Goal: Task Accomplishment & Management: Manage account settings

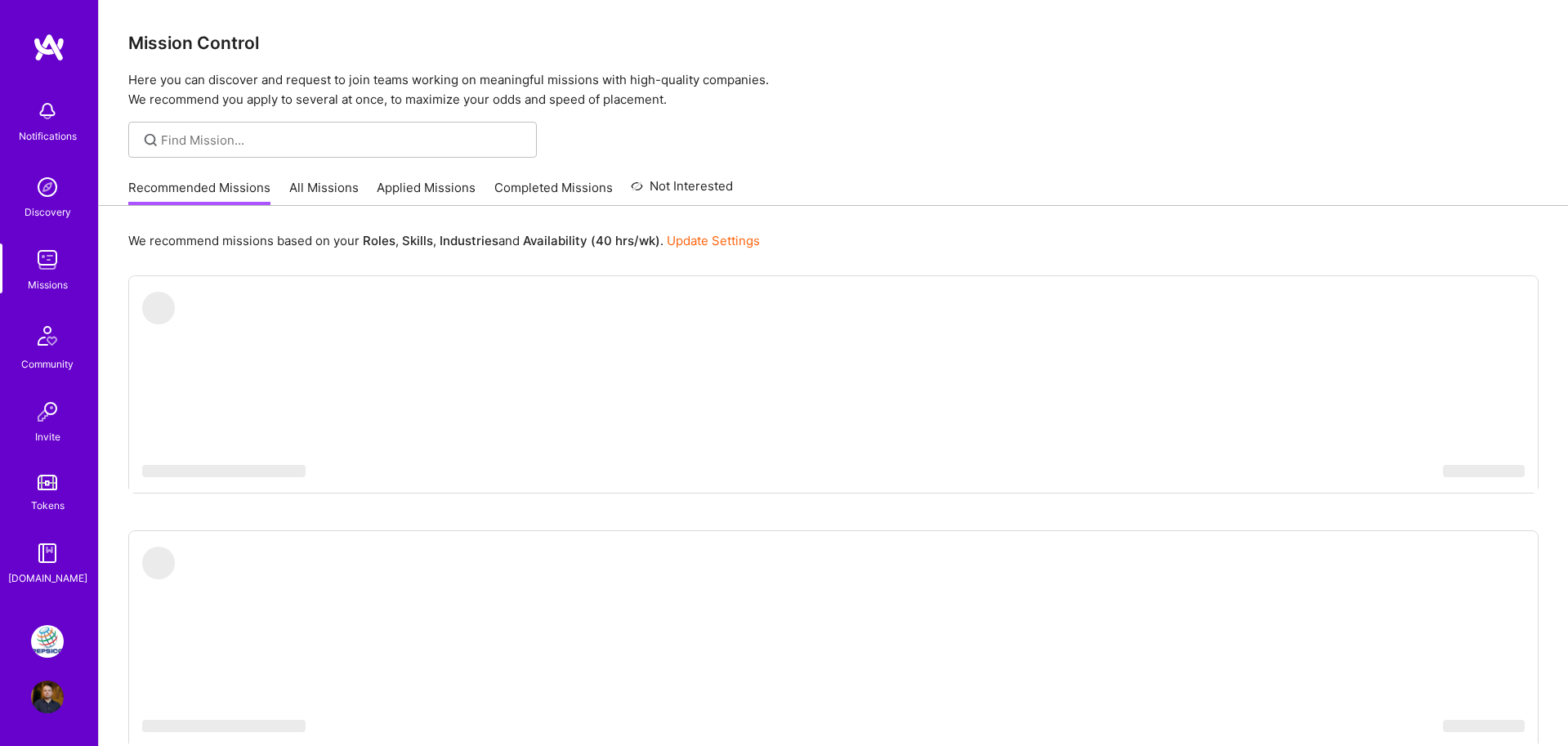
click at [38, 637] on img at bounding box center [47, 642] width 33 height 33
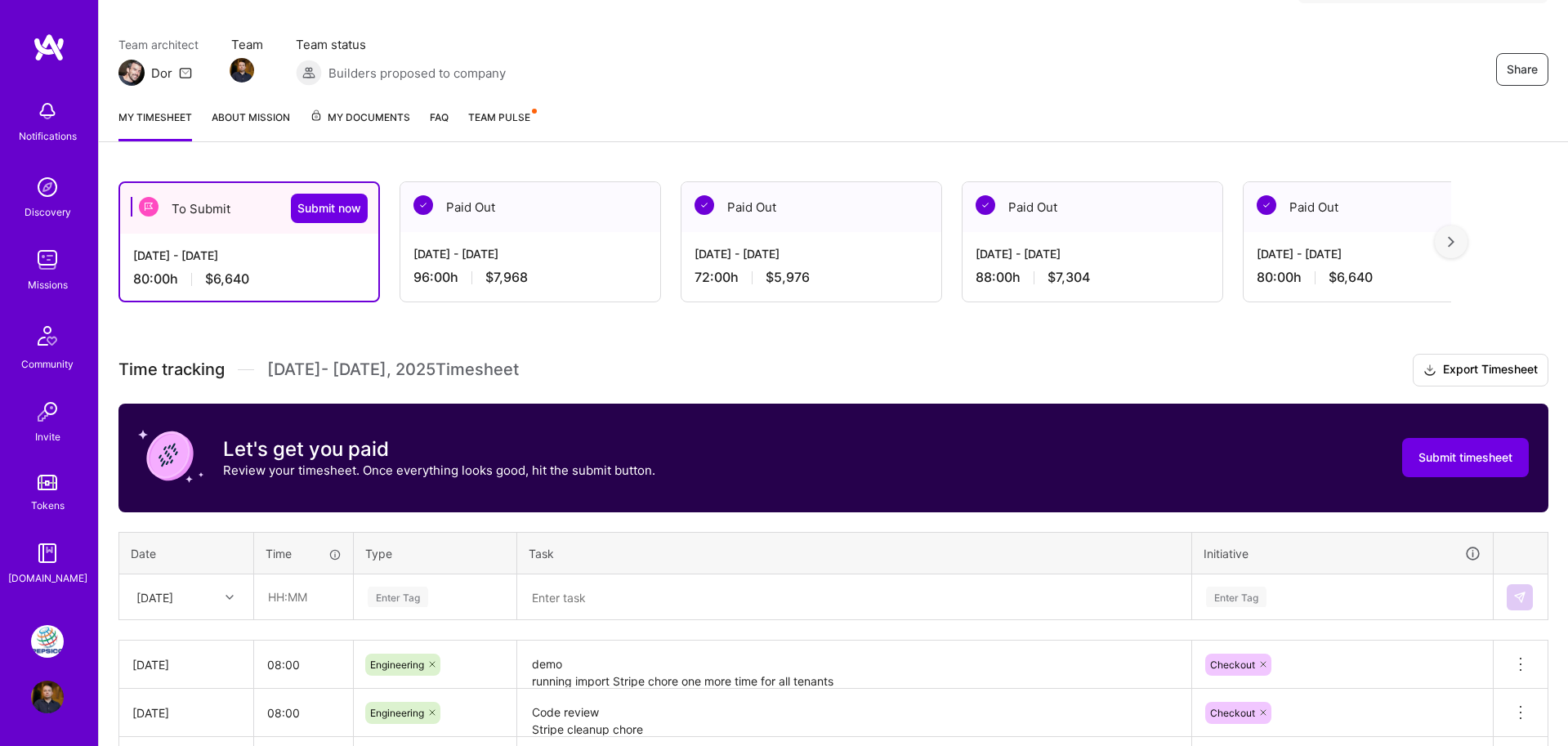
scroll to position [289, 0]
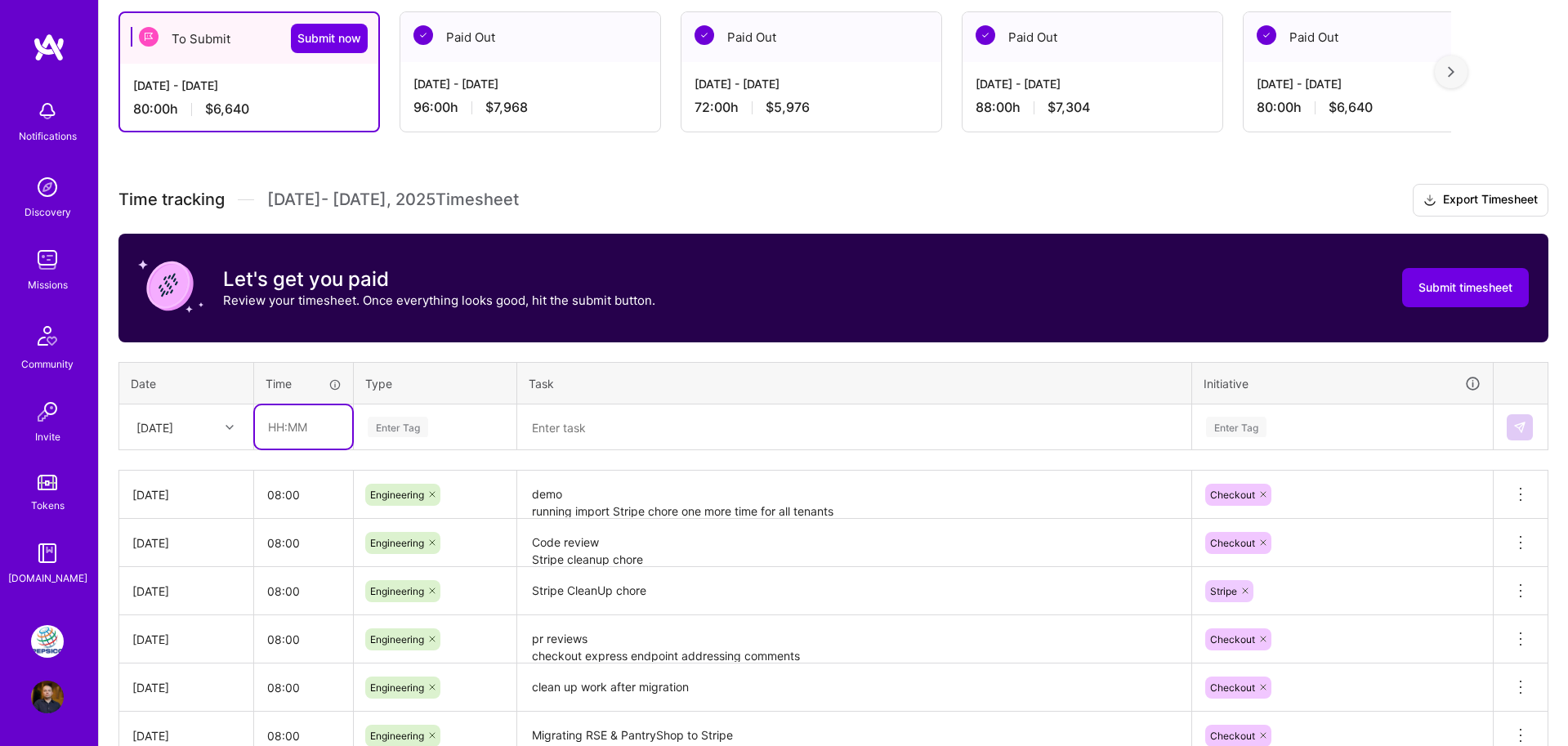
click at [282, 432] on input "text" at bounding box center [304, 427] width 98 height 44
type input "08:00"
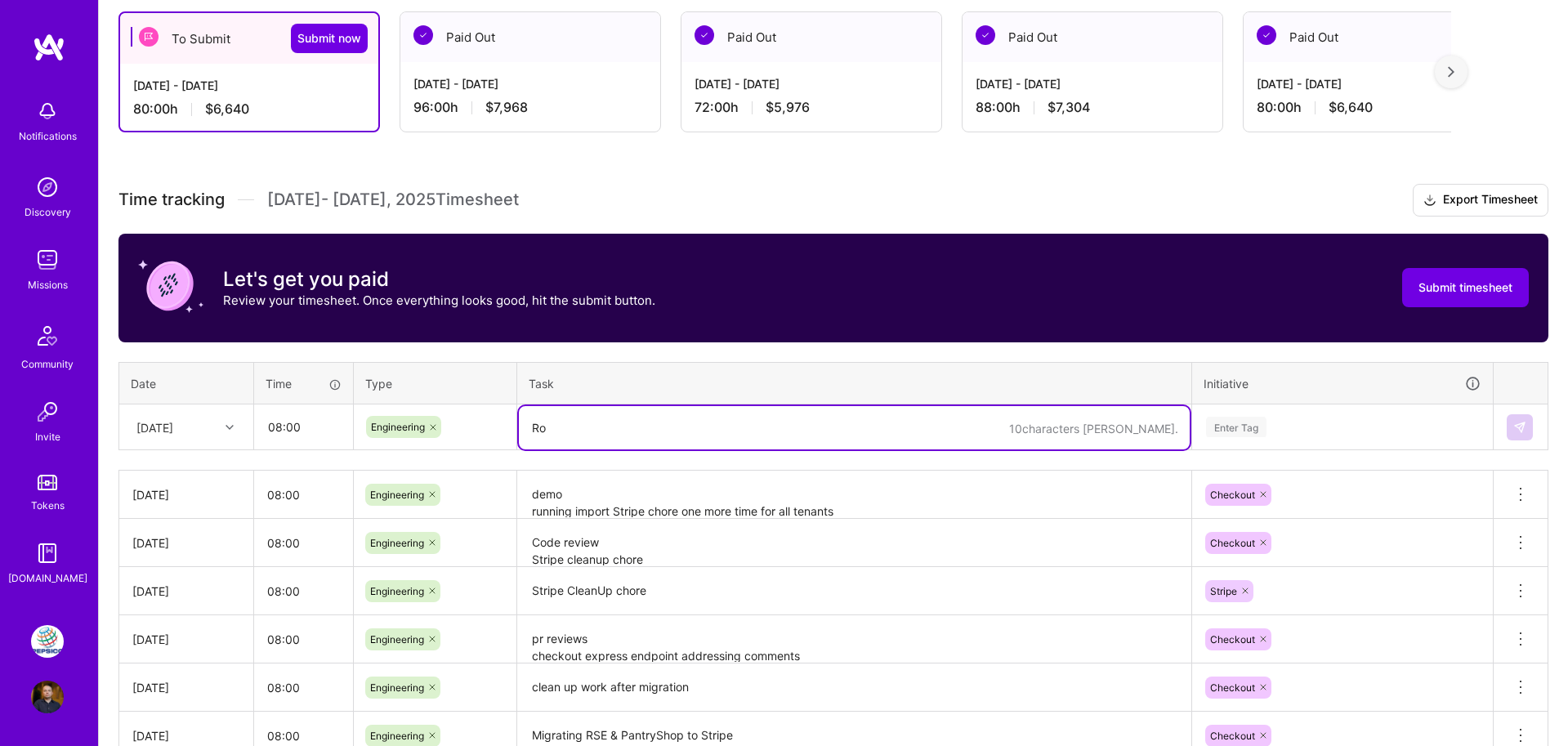
type textarea "R"
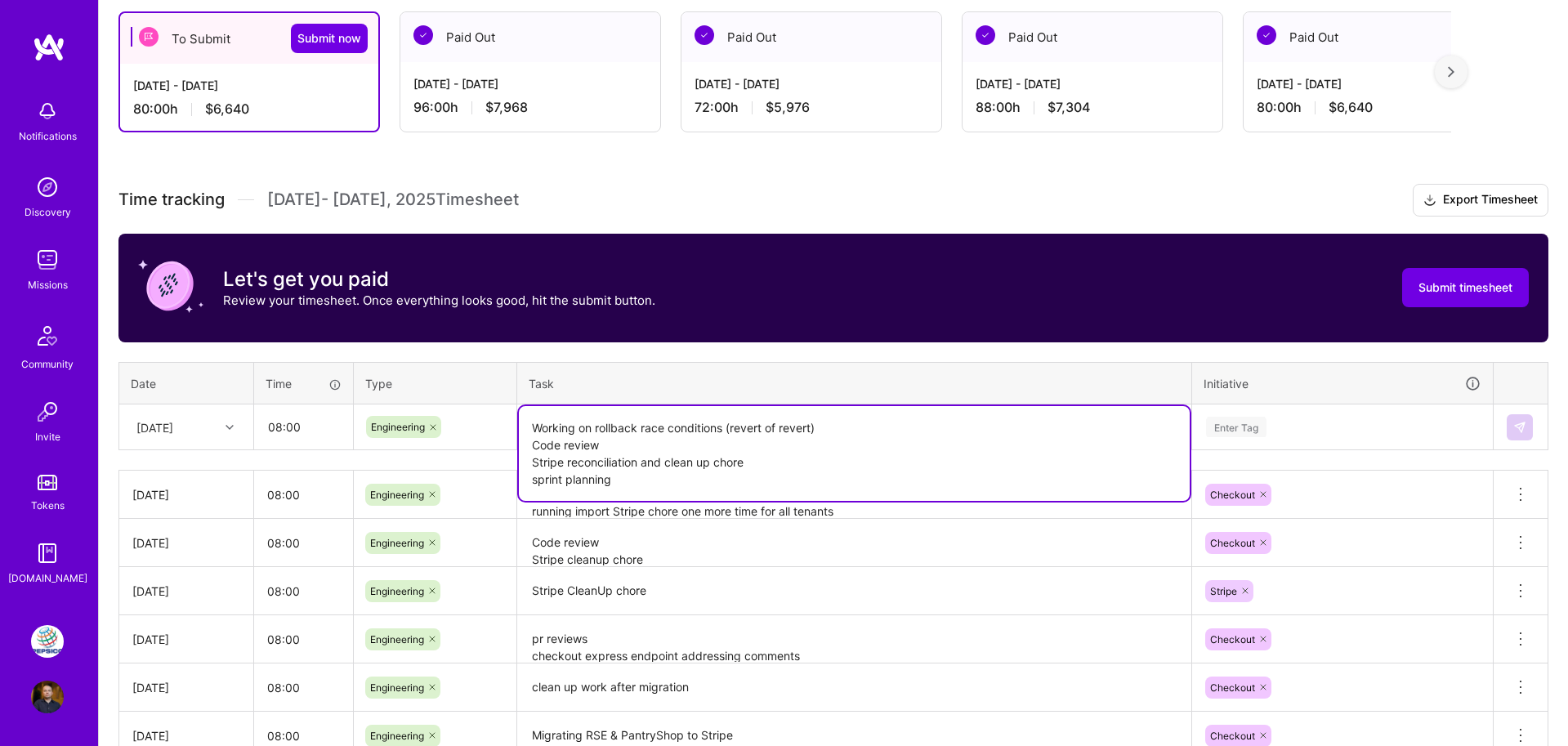
type textarea "Working on rollback race conditions (revert of revert) Code review Stripe recon…"
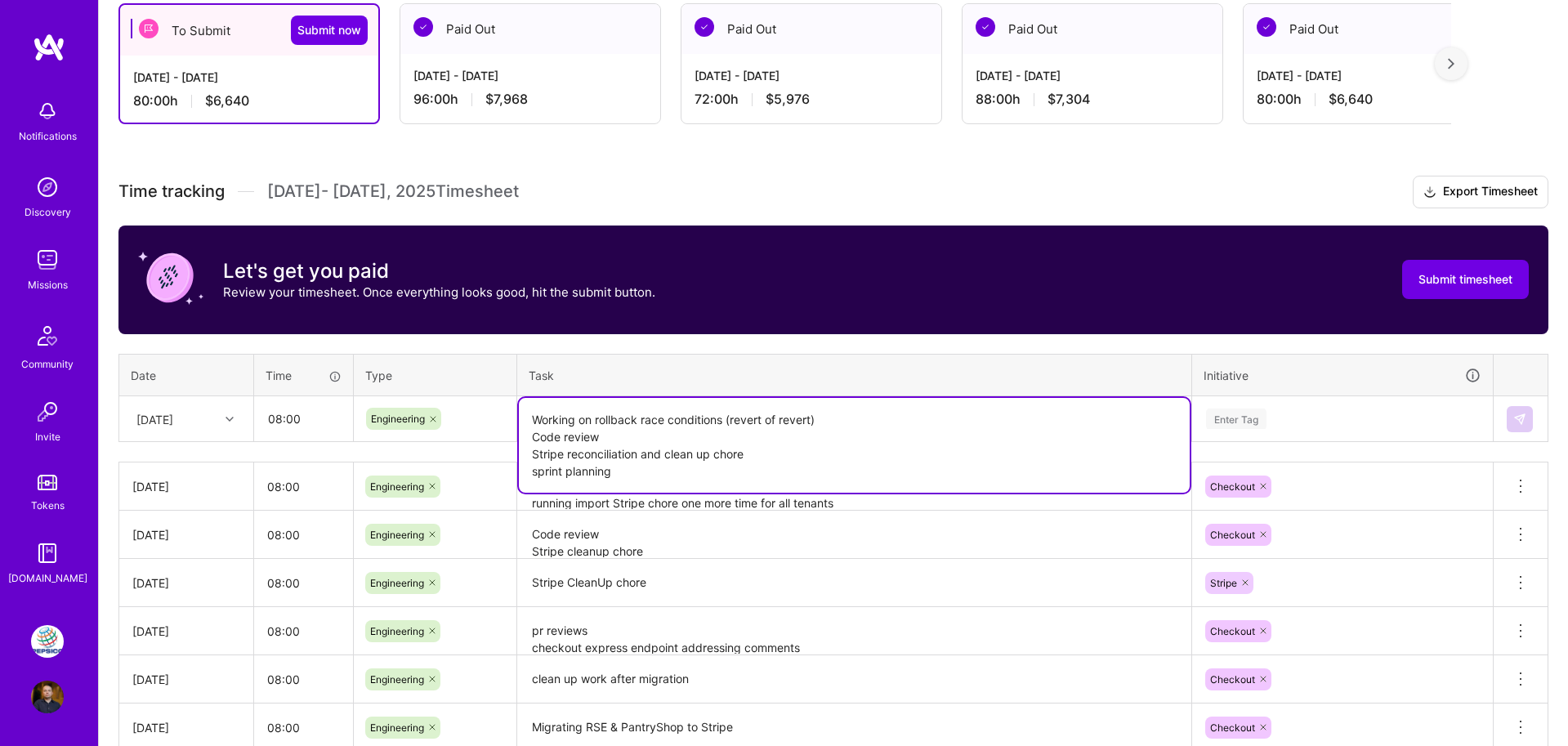
click at [1235, 413] on div "Enter Tag" at bounding box center [1343, 419] width 299 height 43
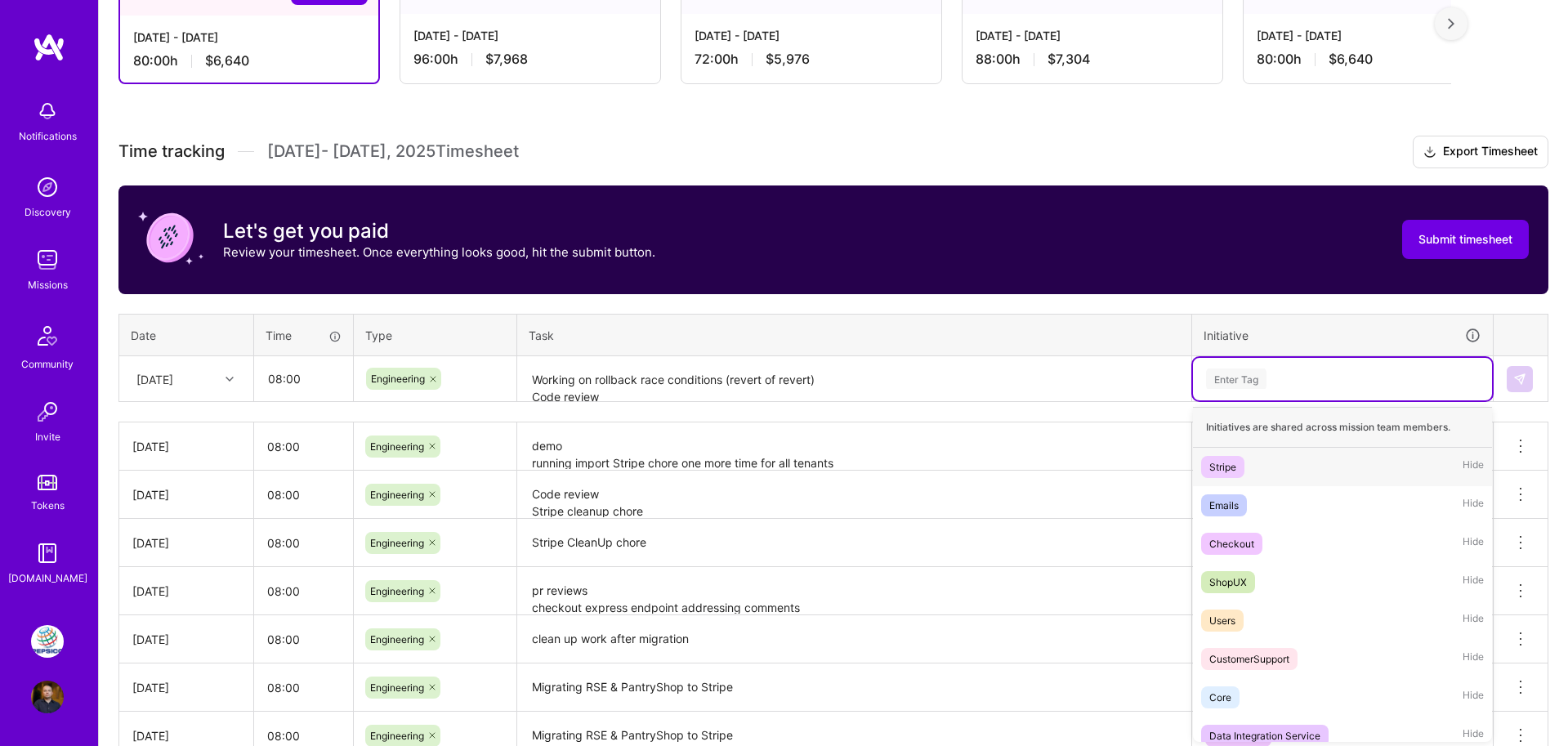
scroll to position [339, 0]
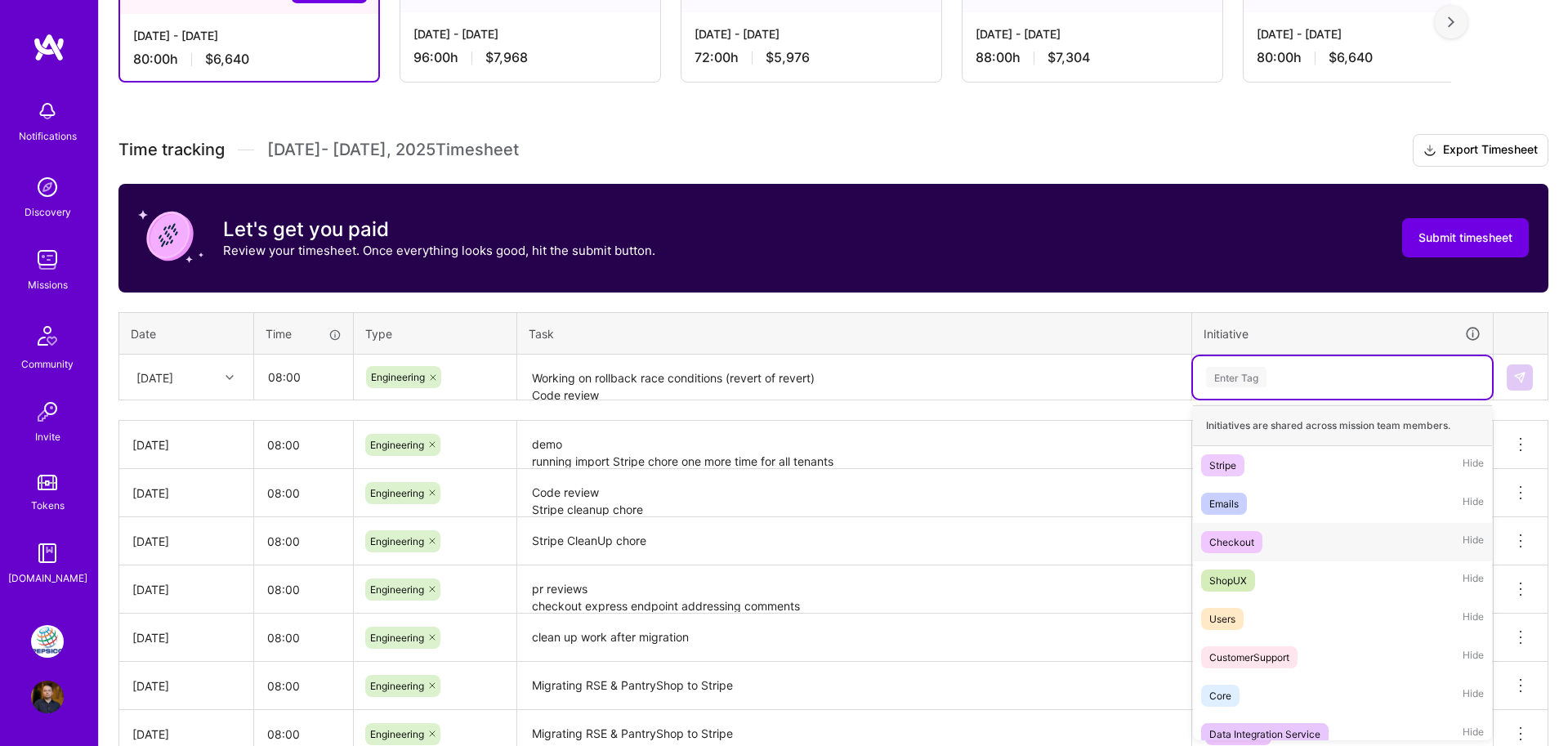
click at [1231, 549] on div "Checkout" at bounding box center [1231, 542] width 45 height 17
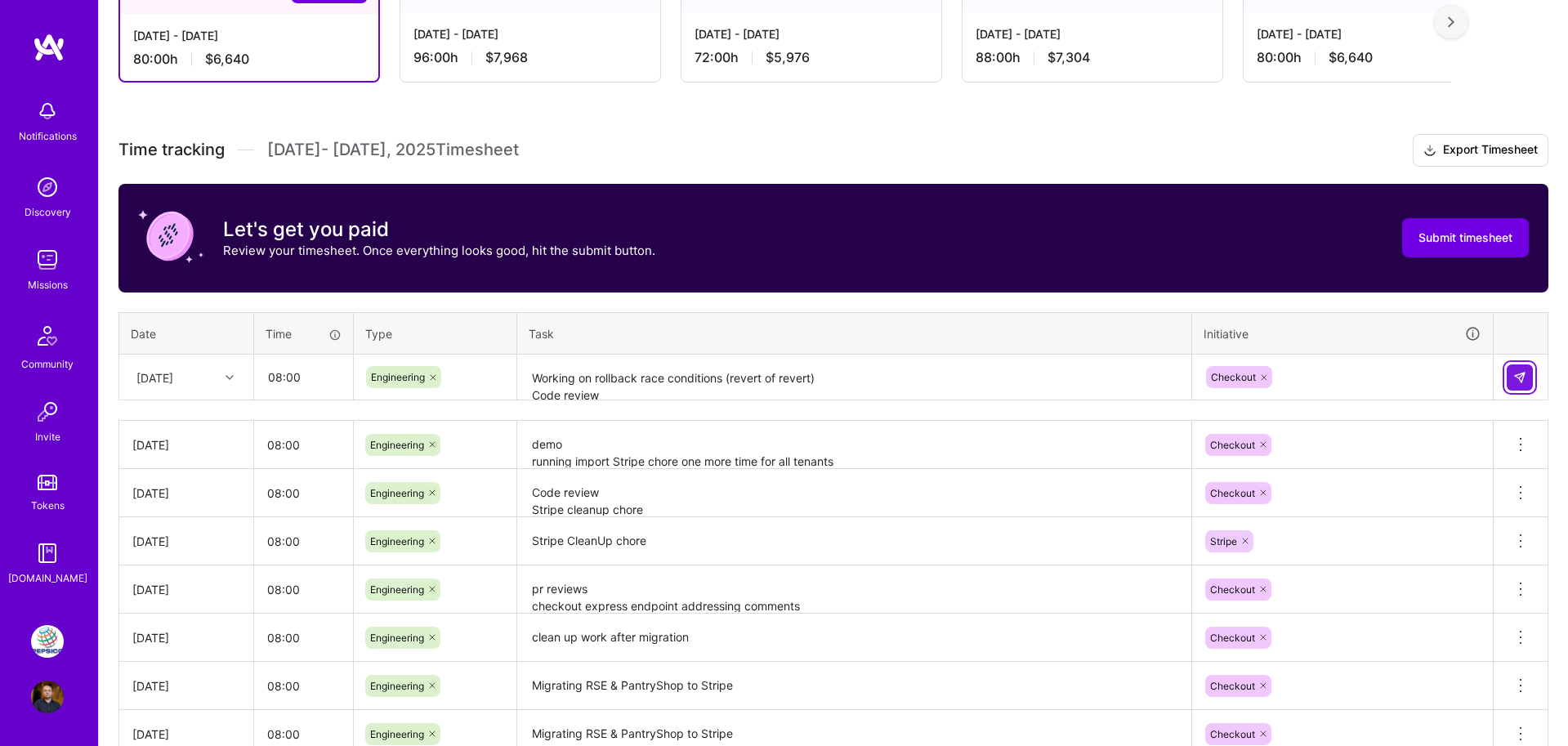
click at [1527, 378] on button at bounding box center [1519, 377] width 26 height 26
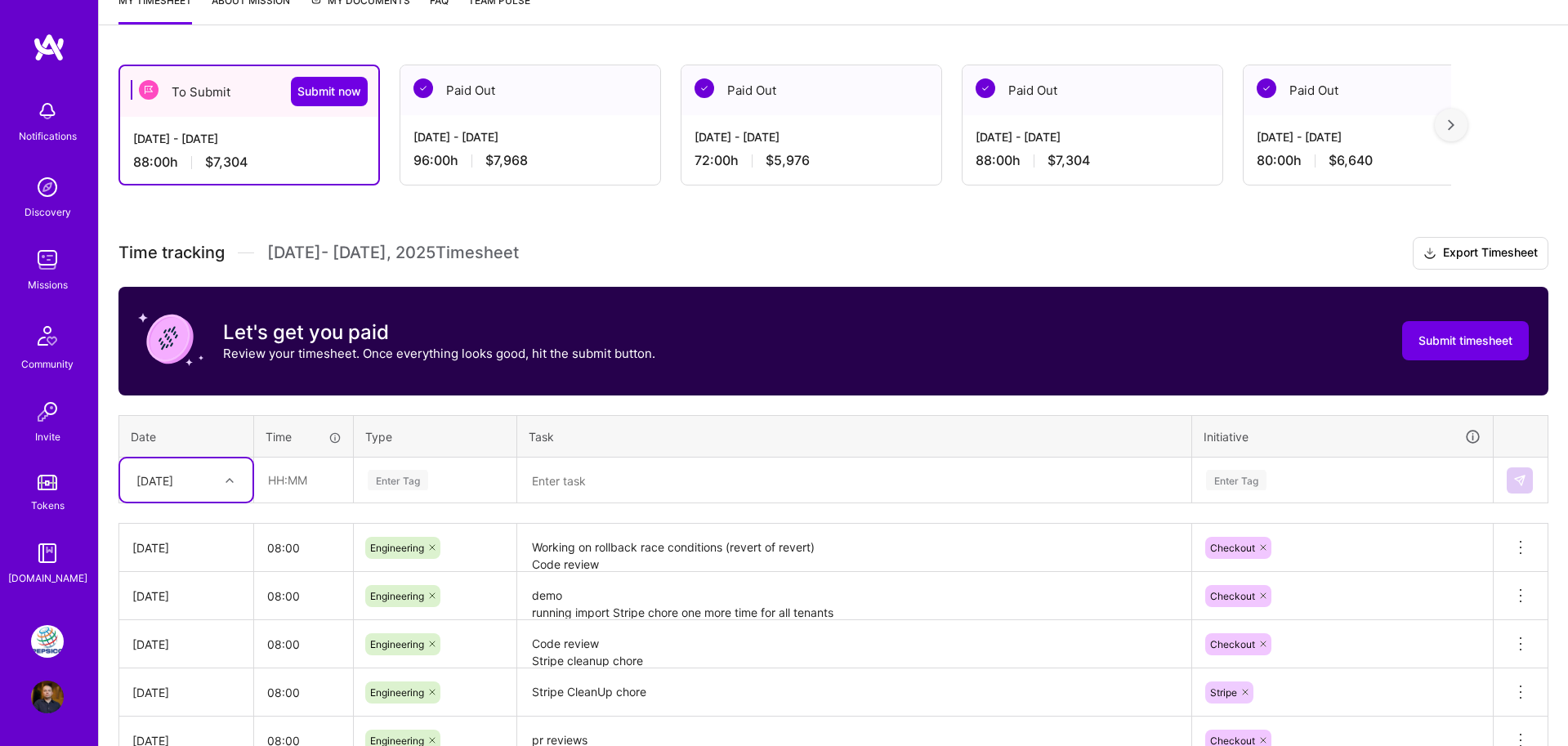
scroll to position [98, 0]
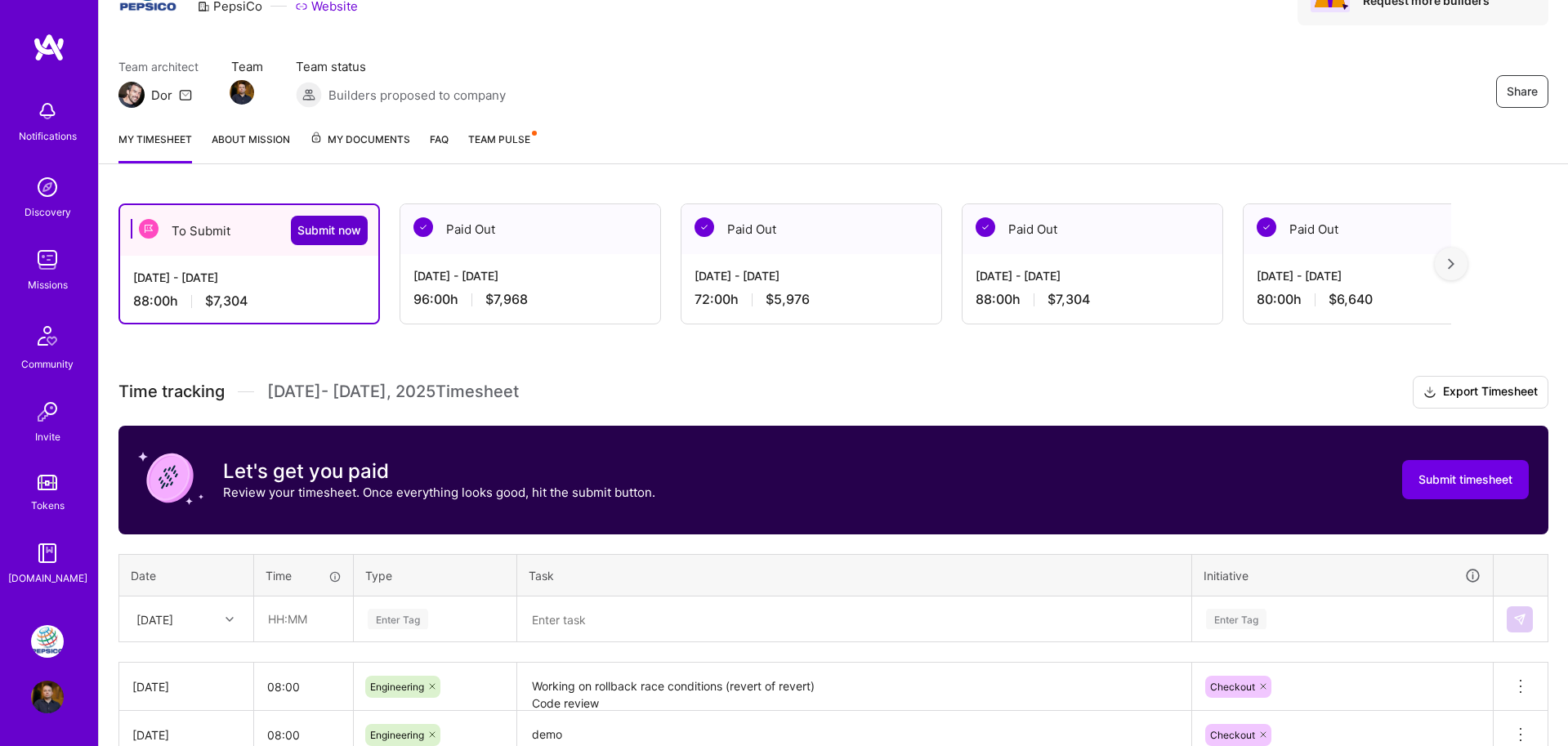
click at [323, 235] on span "Submit now" at bounding box center [330, 230] width 64 height 16
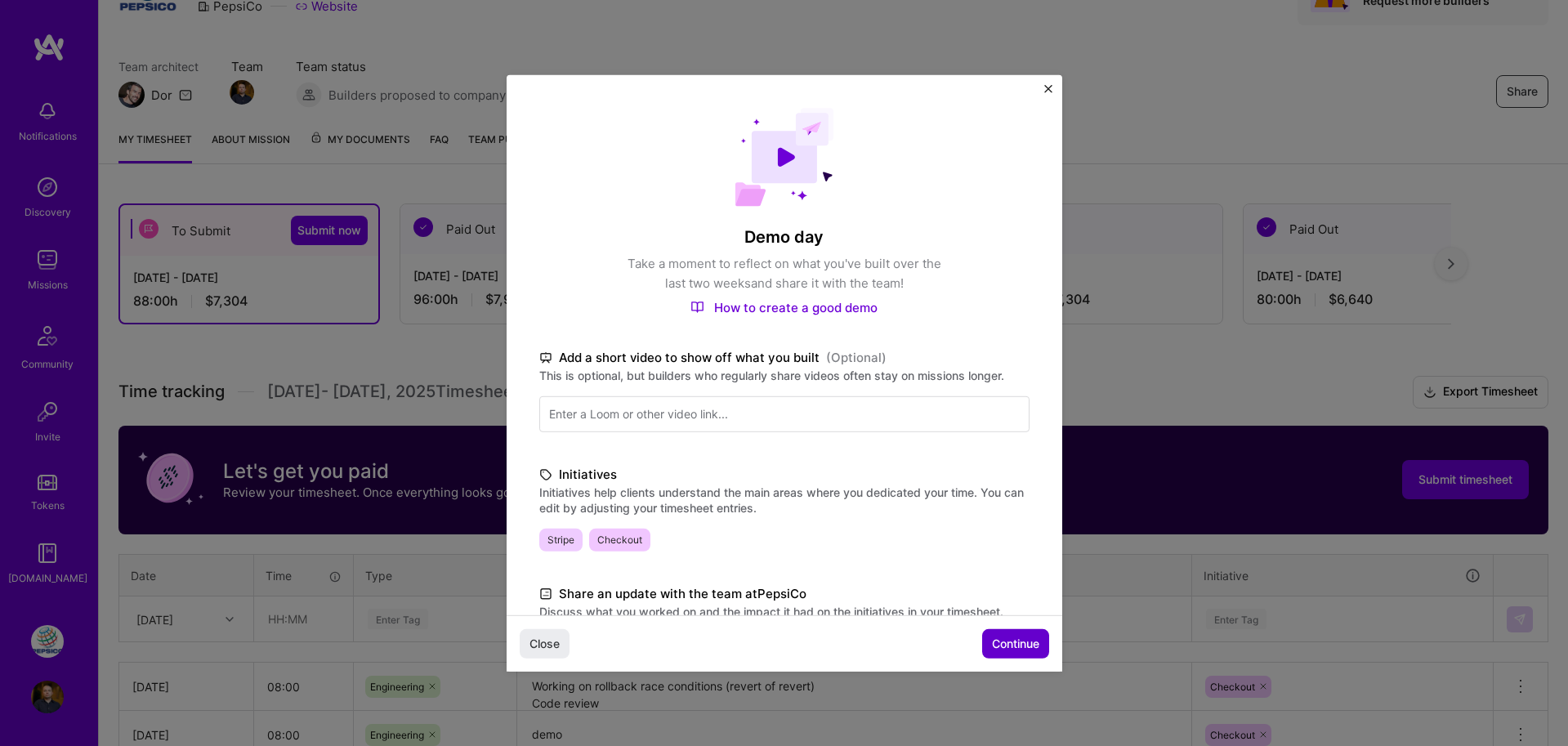
click at [1007, 638] on span "Continue" at bounding box center [1016, 643] width 47 height 16
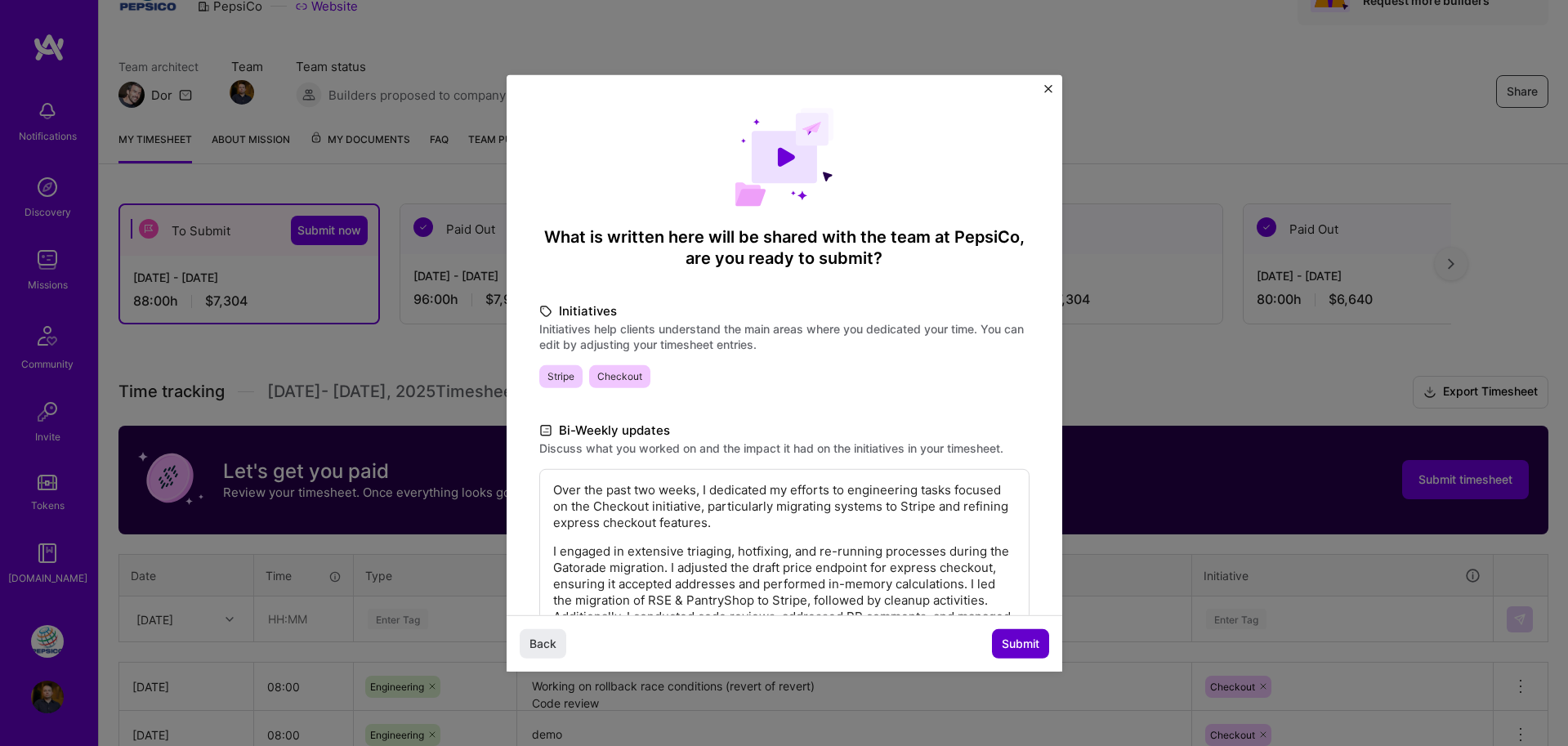
click at [1007, 638] on span "Submit" at bounding box center [1021, 643] width 38 height 16
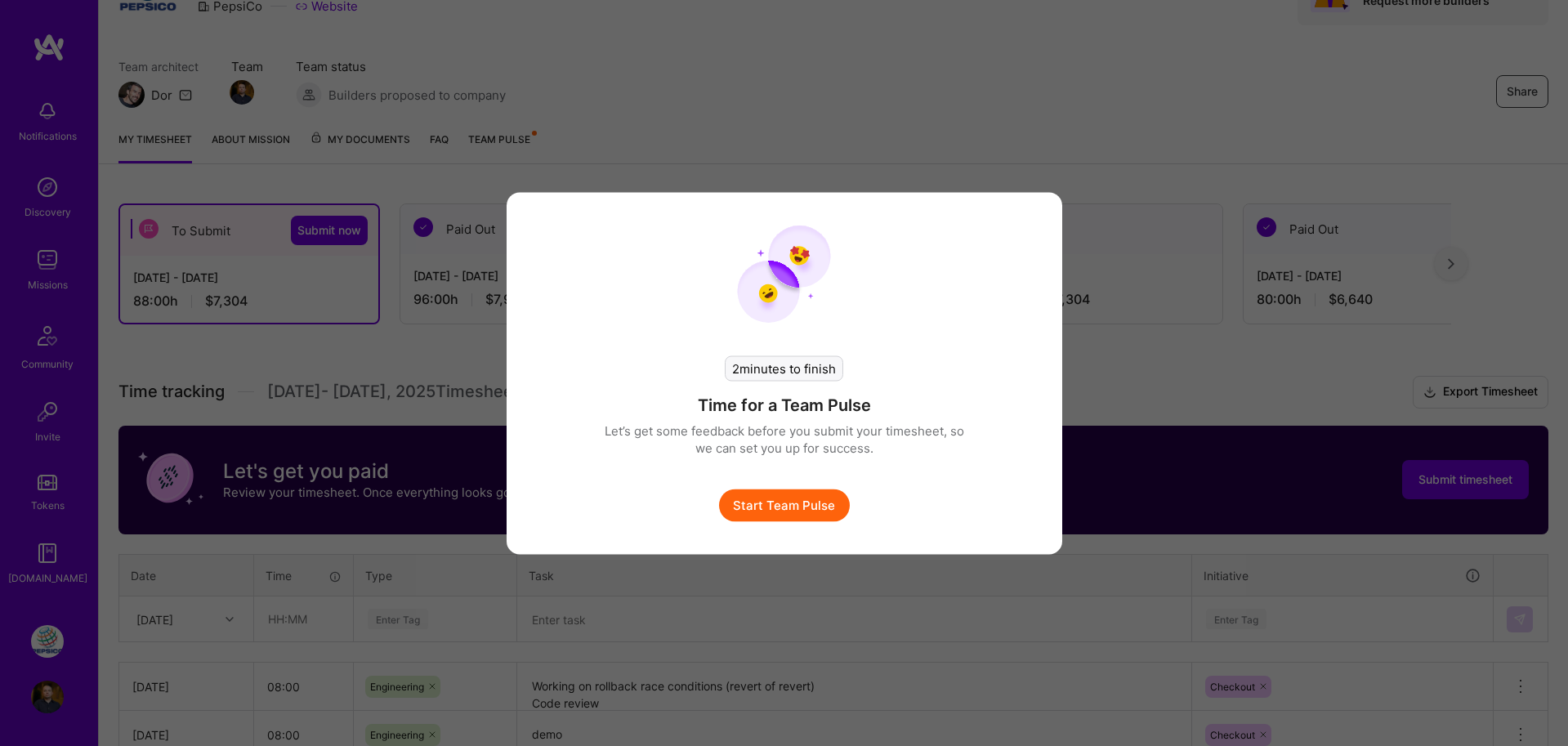
click at [790, 507] on button "Start Team Pulse" at bounding box center [784, 505] width 131 height 33
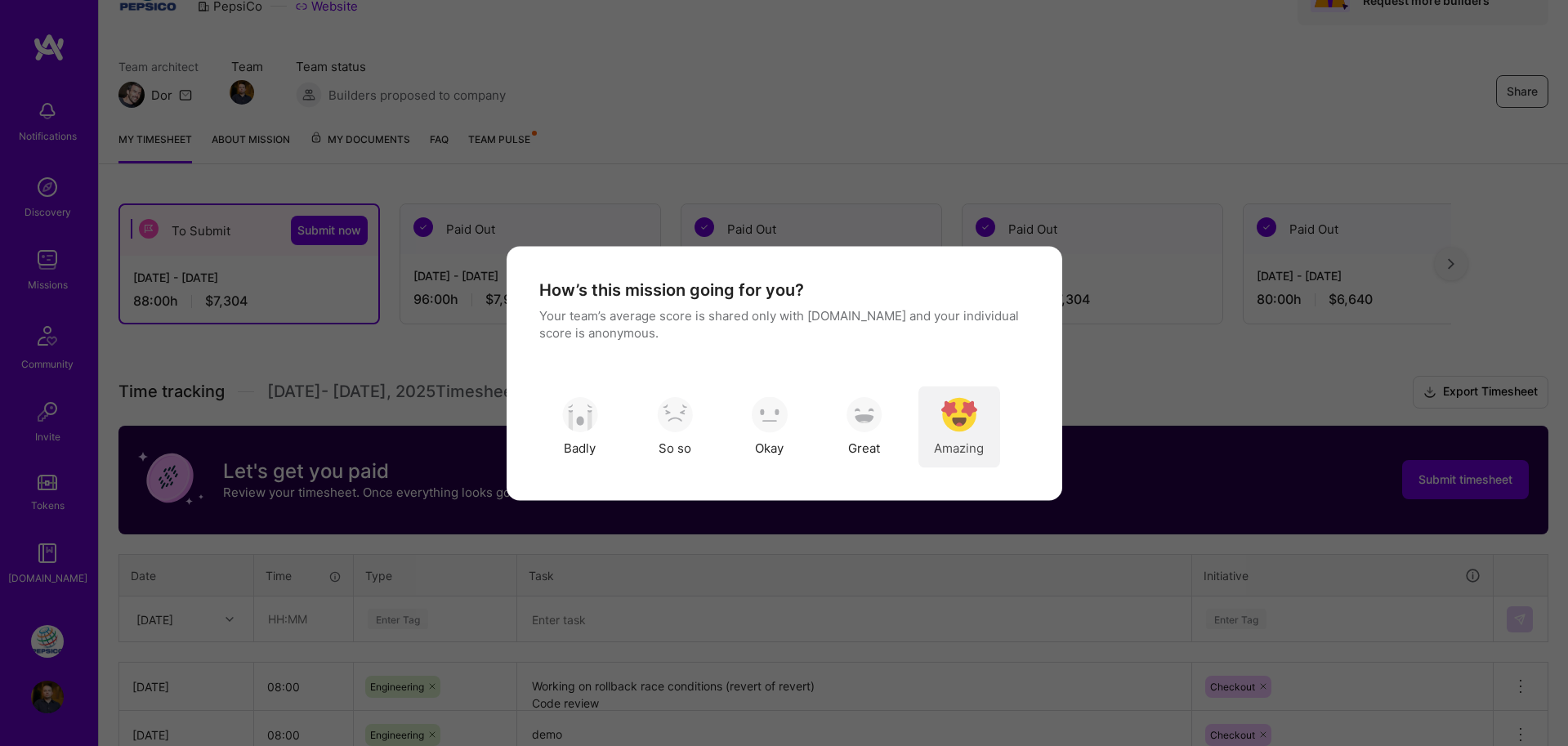
click at [964, 419] on img "modal" at bounding box center [959, 415] width 36 height 36
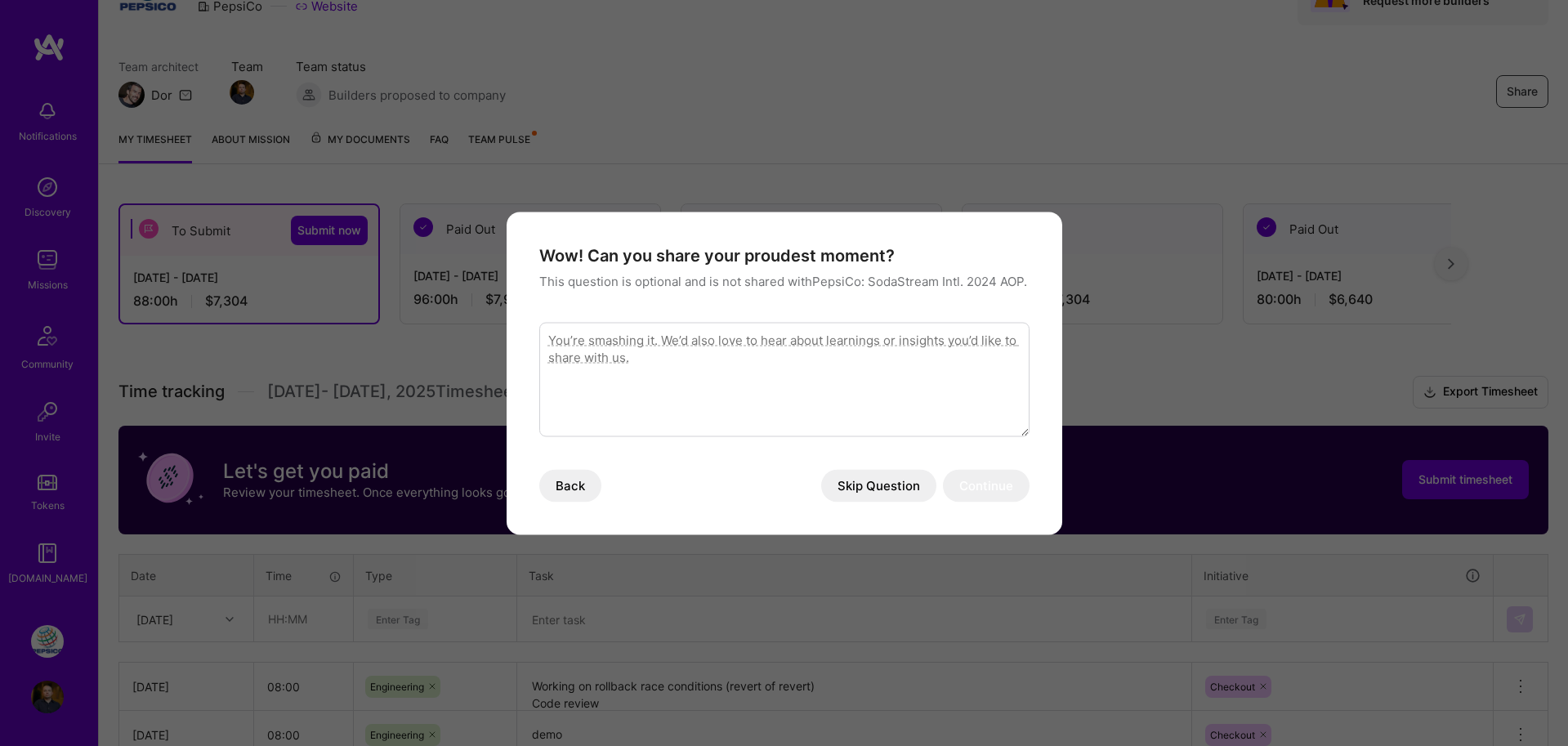
click at [894, 487] on button "Skip Question" at bounding box center [879, 485] width 115 height 33
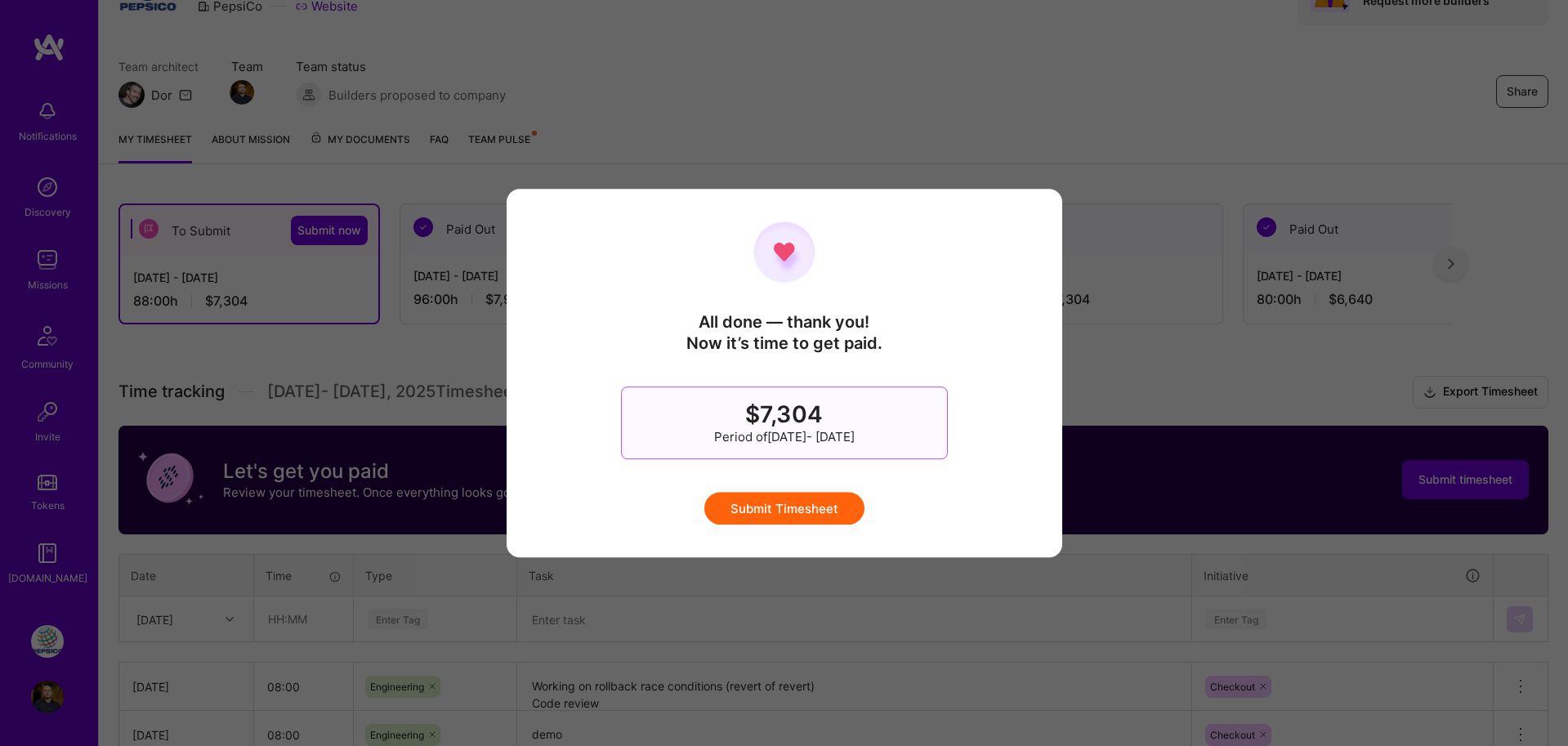
click at [826, 501] on button "Submit Timesheet" at bounding box center [784, 508] width 160 height 33
